Goal: Information Seeking & Learning: Learn about a topic

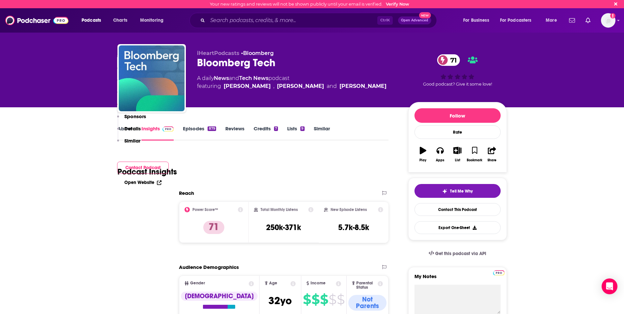
scroll to position [793, 0]
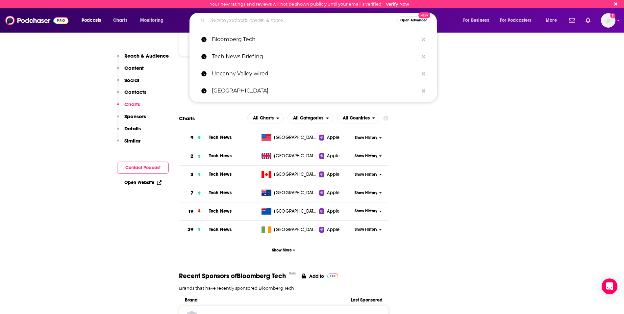
click at [240, 21] on input "Search podcasts, credits, & more..." at bounding box center [303, 20] width 190 height 11
paste input "Decoder with [PERSON_NAME]"
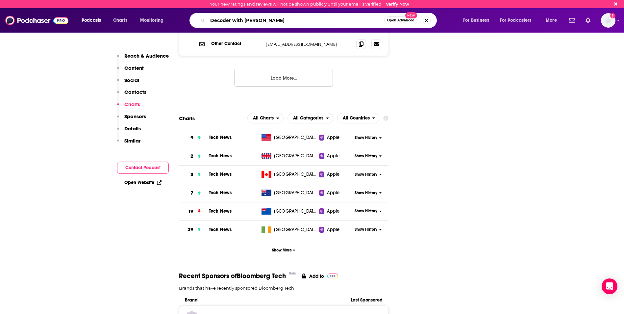
type input "Decoder with [PERSON_NAME]"
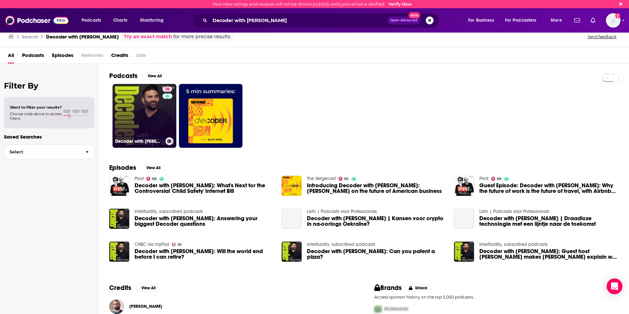
click at [143, 121] on link "76 Decoder with [PERSON_NAME]" at bounding box center [144, 116] width 64 height 64
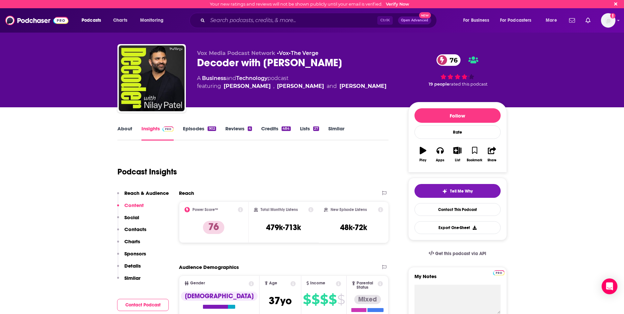
click at [268, 130] on link "Credits 484" at bounding box center [275, 132] width 29 height 15
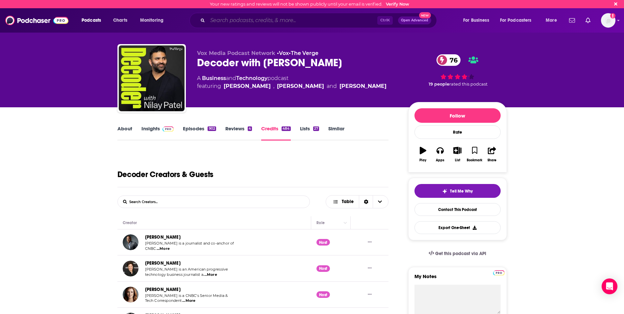
click at [242, 20] on input "Search podcasts, credits, & more..." at bounding box center [293, 20] width 170 height 11
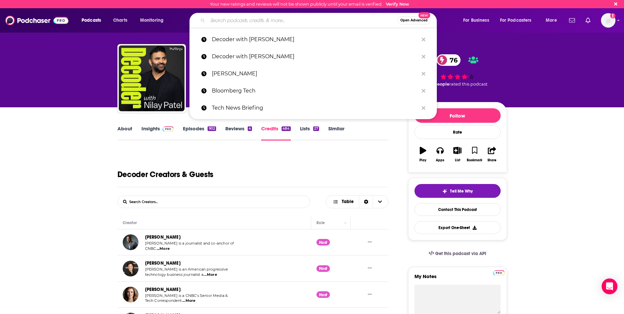
paste input "The Ars Technicast"
type input "The Ars Technicast"
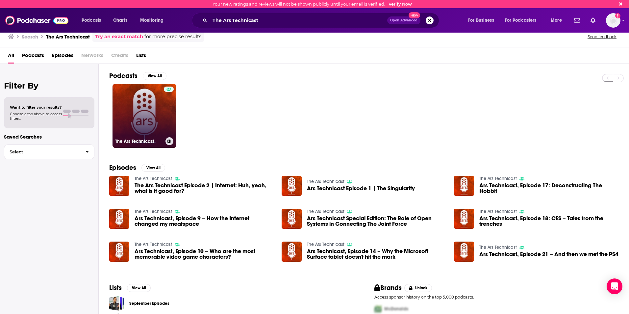
click at [138, 112] on link "The Ars Technicast" at bounding box center [144, 116] width 64 height 64
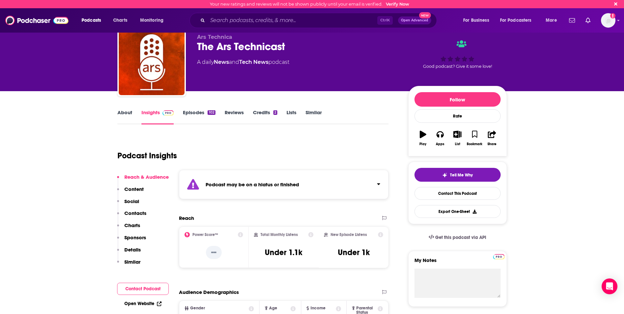
scroll to position [16, 0]
